Goal: Book appointment/travel/reservation

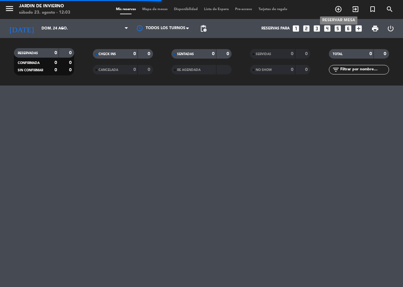
click at [341, 10] on icon "add_circle_outline" at bounding box center [339, 9] width 8 height 8
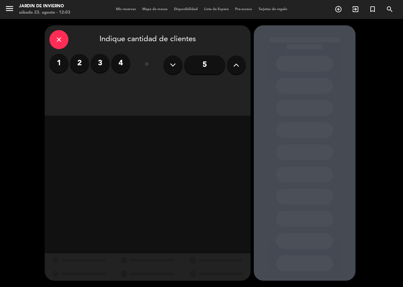
click at [245, 59] on div "5" at bounding box center [205, 65] width 82 height 22
click at [245, 60] on div "5" at bounding box center [205, 65] width 82 height 22
click at [245, 62] on div "5" at bounding box center [205, 65] width 82 height 22
click at [245, 61] on button at bounding box center [236, 65] width 19 height 19
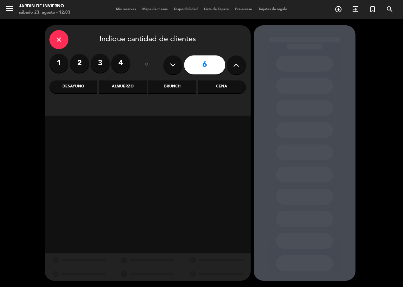
click at [244, 61] on button at bounding box center [236, 65] width 19 height 19
click at [242, 63] on button at bounding box center [236, 65] width 19 height 19
click at [243, 63] on button at bounding box center [236, 65] width 19 height 19
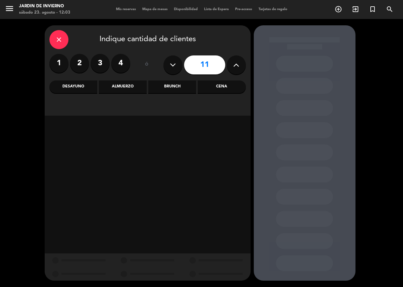
click at [243, 63] on button at bounding box center [236, 65] width 19 height 19
type input "12"
click at [175, 89] on div "Brunch" at bounding box center [172, 87] width 48 height 13
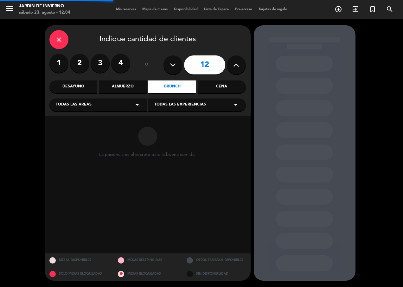
click at [113, 108] on div "Todas las áreas arrow_drop_down" at bounding box center [98, 105] width 98 height 13
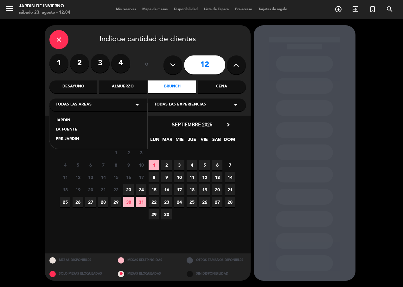
drag, startPoint x: 63, startPoint y: 120, endPoint x: 82, endPoint y: 118, distance: 18.1
click at [63, 120] on div "JARDIN" at bounding box center [98, 121] width 85 height 6
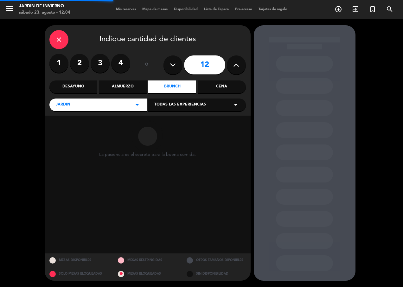
click at [188, 108] on span "Todas las experiencias" at bounding box center [180, 105] width 52 height 6
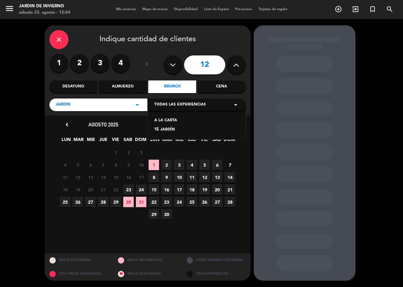
click at [159, 131] on div "TÉ JARDÍN" at bounding box center [196, 130] width 85 height 6
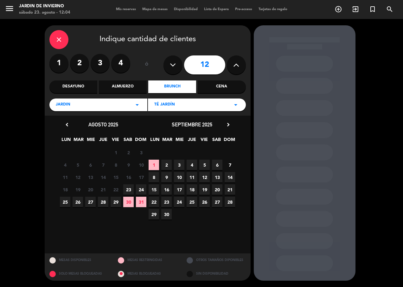
click at [216, 166] on span "6" at bounding box center [217, 165] width 10 height 10
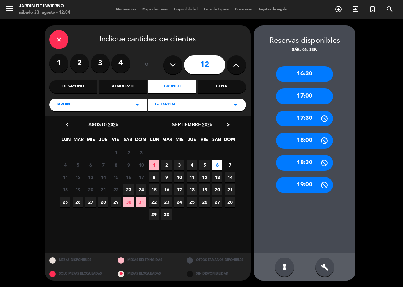
click at [303, 72] on div "16:30" at bounding box center [304, 74] width 57 height 16
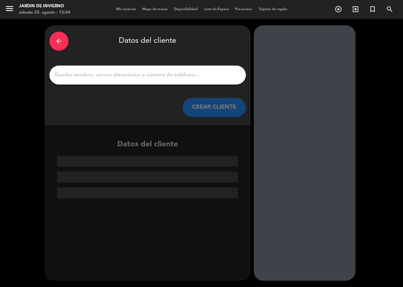
click at [197, 80] on div at bounding box center [147, 75] width 197 height 19
click at [197, 74] on input "1" at bounding box center [147, 75] width 187 height 9
paste input "[PERSON_NAME]"
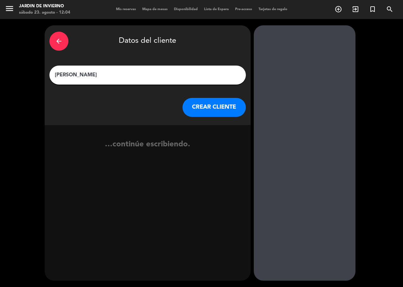
type input "[PERSON_NAME]"
click at [218, 104] on button "CREAR CLIENTE" at bounding box center [214, 107] width 63 height 19
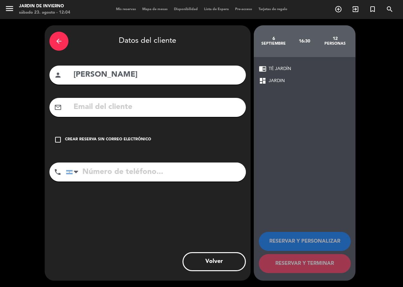
click at [139, 109] on input "text" at bounding box center [157, 107] width 168 height 13
click at [63, 139] on div "check_box_outline_blank Crear reserva sin correo electrónico" at bounding box center [147, 139] width 197 height 19
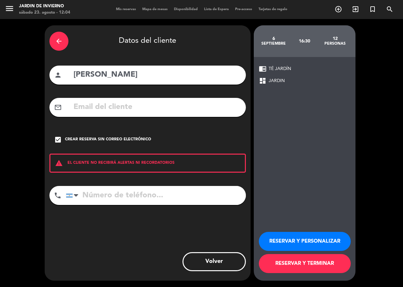
click at [107, 197] on input "tel" at bounding box center [156, 195] width 180 height 19
paste input "[PHONE_NUMBER]"
type input "[PHONE_NUMBER]"
click at [312, 244] on button "RESERVAR Y PERSONALIZAR" at bounding box center [305, 241] width 92 height 19
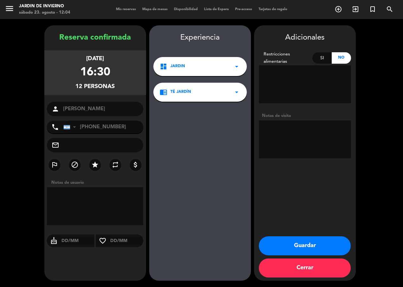
click at [323, 246] on button "Guardar" at bounding box center [305, 246] width 92 height 19
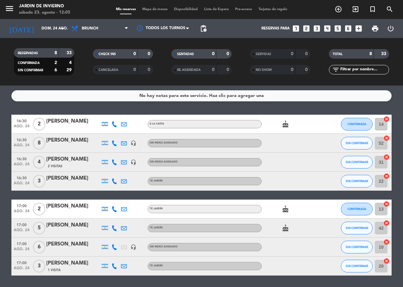
scroll to position [20, 0]
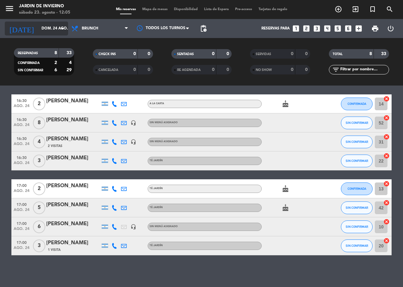
click at [38, 26] on input "dom. 24 ago." at bounding box center [63, 28] width 50 height 11
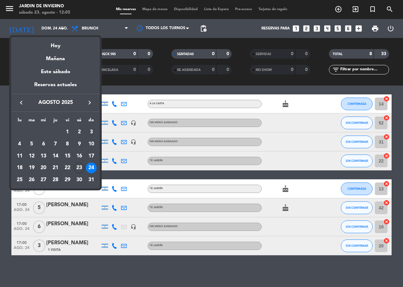
click at [80, 170] on div "23" at bounding box center [79, 168] width 11 height 11
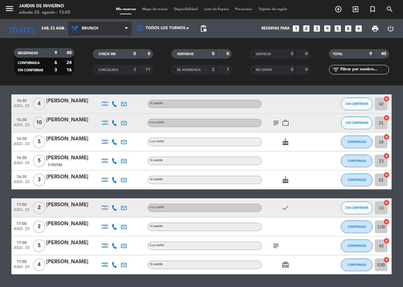
click at [106, 30] on span "Brunch" at bounding box center [99, 29] width 63 height 14
click at [92, 96] on ng-component "menu JARDIN DE INVIERNO [DATE] 23. agosto - 12:05 Mis reservas Mapa de mesas Di…" at bounding box center [201, 143] width 403 height 287
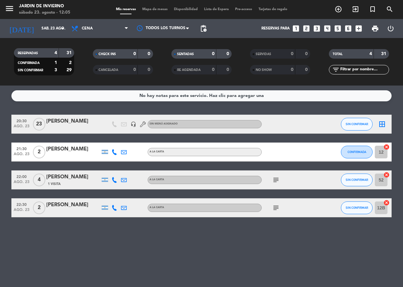
click at [39, 125] on span "23" at bounding box center [39, 124] width 12 height 13
click at [59, 118] on div "[PERSON_NAME]" at bounding box center [73, 121] width 54 height 8
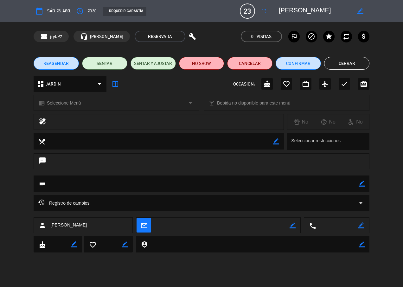
click at [250, 10] on span "23" at bounding box center [247, 10] width 15 height 15
drag, startPoint x: 250, startPoint y: 10, endPoint x: 244, endPoint y: 16, distance: 9.0
click at [240, 16] on div "23 [PERSON_NAME]" at bounding box center [247, 10] width 15 height 15
drag, startPoint x: 244, startPoint y: 16, endPoint x: 265, endPoint y: 12, distance: 21.0
click at [265, 12] on icon "fullscreen" at bounding box center [264, 11] width 8 height 8
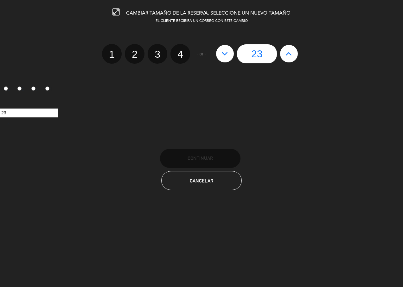
click at [282, 55] on button at bounding box center [289, 53] width 18 height 17
click at [287, 54] on div "23" at bounding box center [257, 53] width 88 height 19
click at [255, 55] on input "23" at bounding box center [257, 53] width 40 height 19
click at [264, 55] on input "23" at bounding box center [257, 53] width 40 height 19
click at [191, 188] on button "Cancelar" at bounding box center [201, 180] width 81 height 19
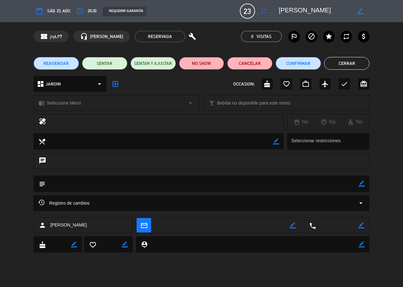
click at [352, 59] on button "Cerrar" at bounding box center [346, 63] width 45 height 13
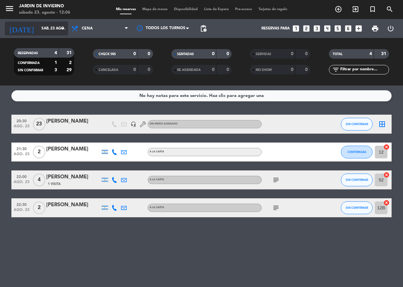
click at [53, 31] on input "sáb. 23 ago." at bounding box center [63, 28] width 50 height 11
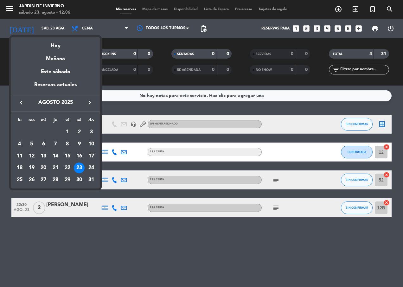
click at [90, 102] on icon "keyboard_arrow_right" at bounding box center [90, 103] width 8 height 8
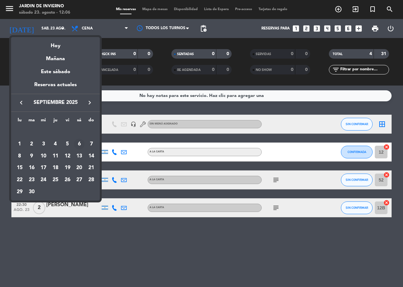
click at [79, 144] on div "6" at bounding box center [79, 144] width 11 height 11
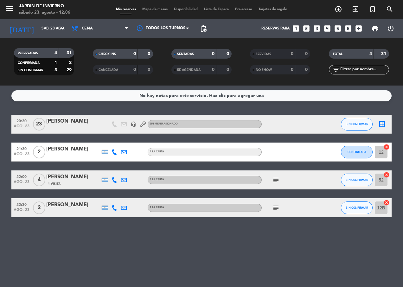
type input "[DATE]"
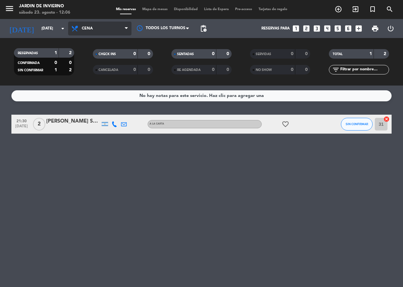
click at [110, 22] on span "Cena" at bounding box center [99, 29] width 63 height 14
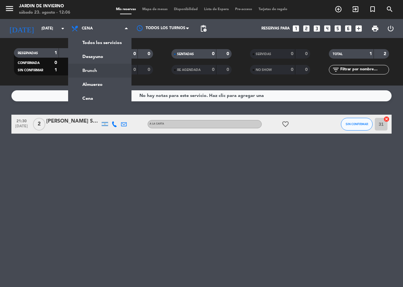
click at [92, 69] on div "menu JARDIN DE INVIERNO [DATE] 23. agosto - 12:06 Mis reservas Mapa de mesas Di…" at bounding box center [201, 43] width 403 height 86
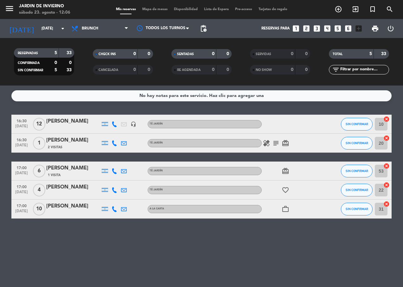
click at [87, 240] on div "No hay notas para este servicio. Haz clic para agregar una 16:30 [DATE] [PERSON…" at bounding box center [201, 187] width 403 height 202
